Goal: Obtain resource: Obtain resource

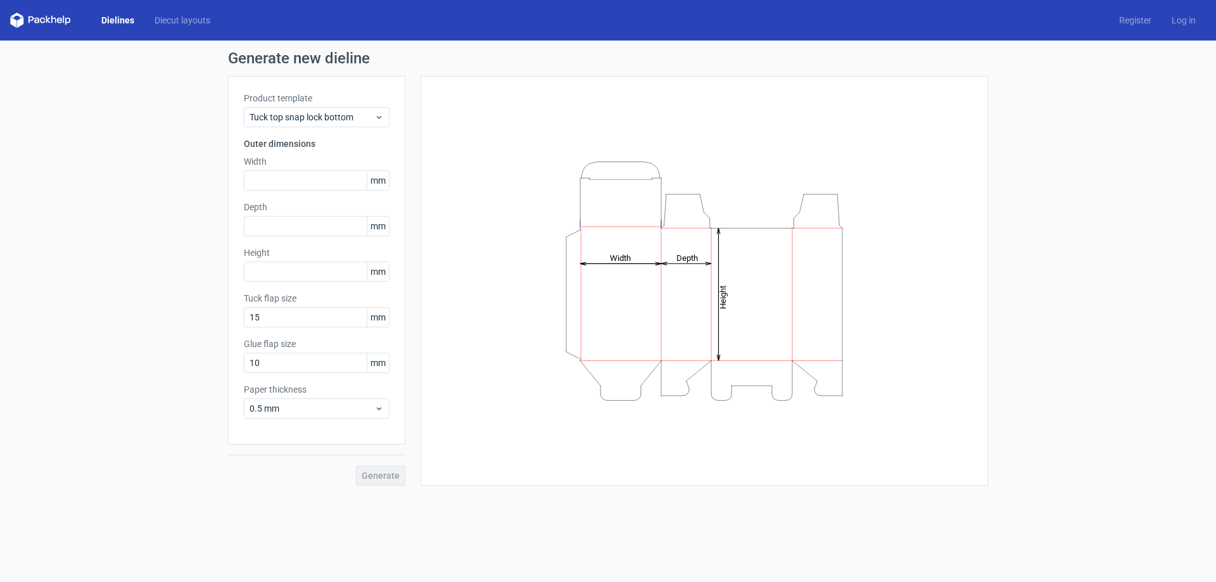
click at [63, 20] on icon at bounding box center [40, 20] width 61 height 15
click at [42, 16] on icon at bounding box center [40, 20] width 61 height 15
click at [115, 16] on link "Dielines" at bounding box center [117, 20] width 53 height 13
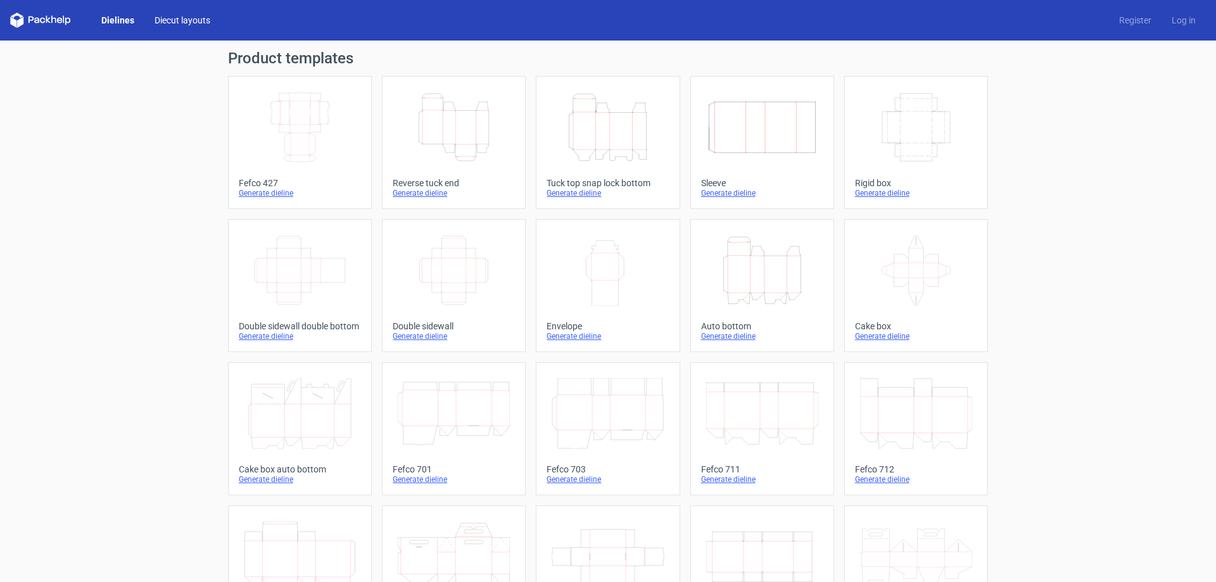
click at [168, 16] on link "Diecut layouts" at bounding box center [182, 20] width 76 height 13
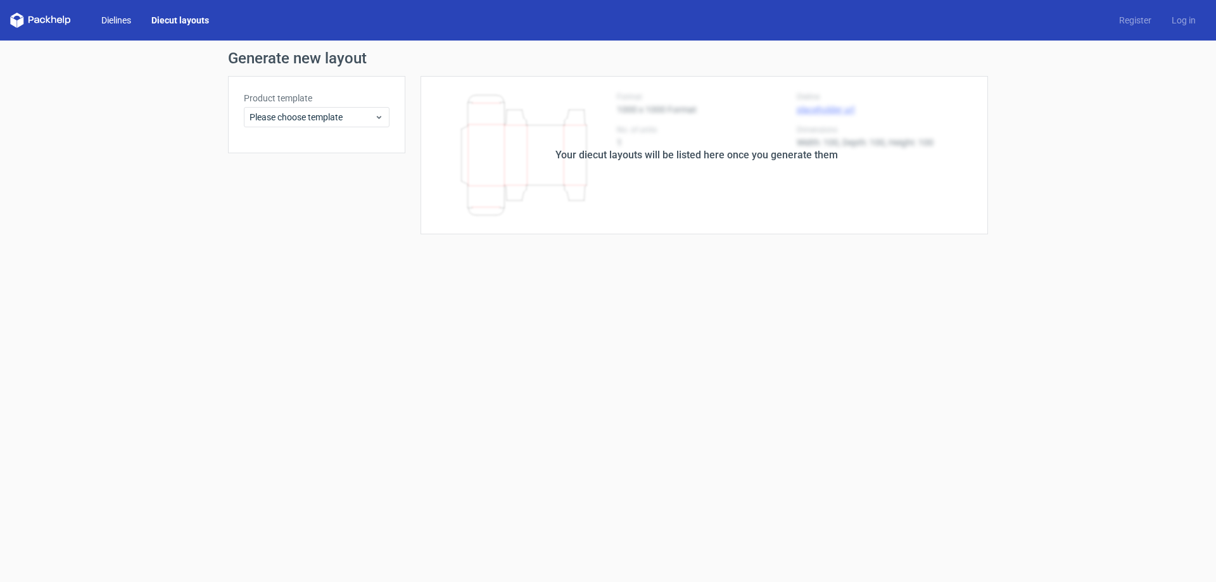
click at [118, 16] on link "Dielines" at bounding box center [116, 20] width 50 height 13
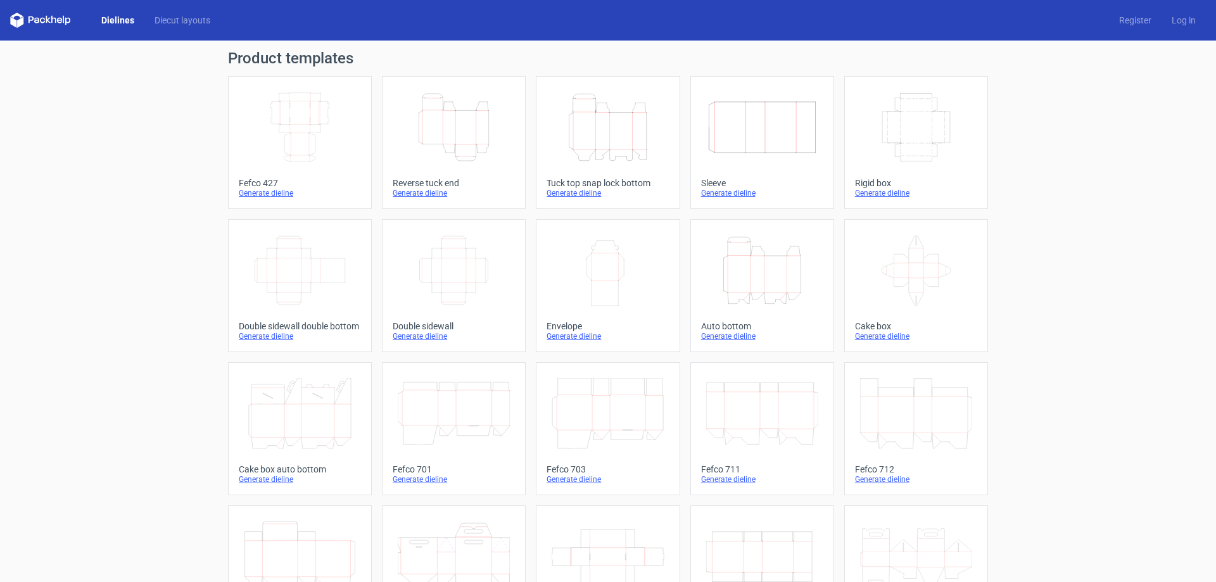
click at [51, 19] on icon at bounding box center [53, 20] width 5 height 8
click at [18, 19] on icon at bounding box center [40, 20] width 61 height 15
click at [117, 23] on link "Dielines" at bounding box center [117, 20] width 53 height 13
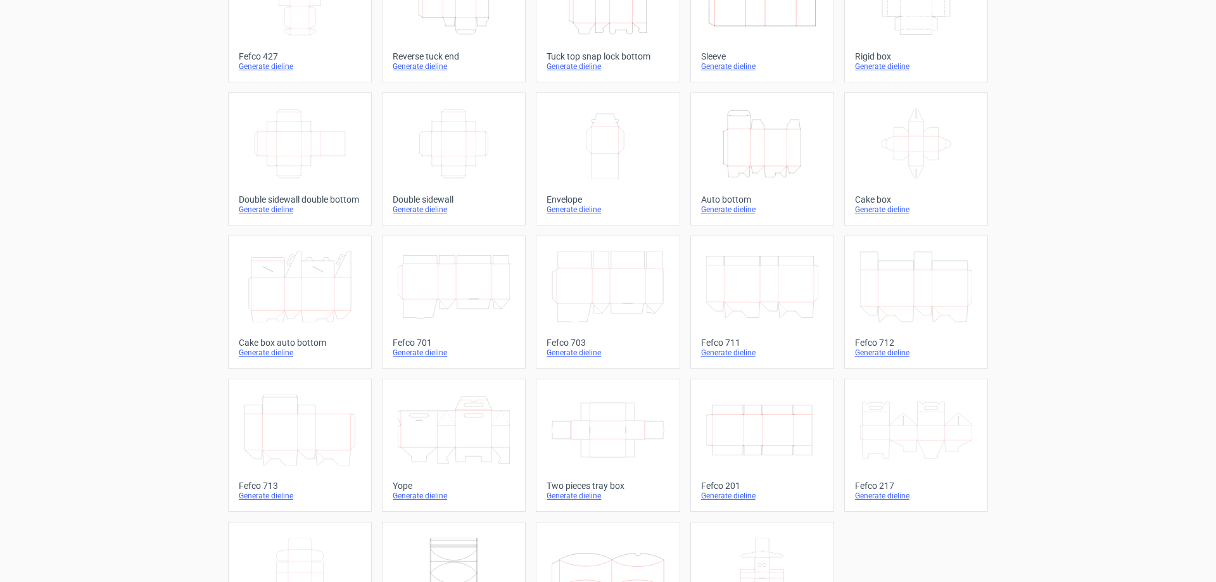
scroll to position [204, 0]
